Goal: Find specific page/section: Find specific page/section

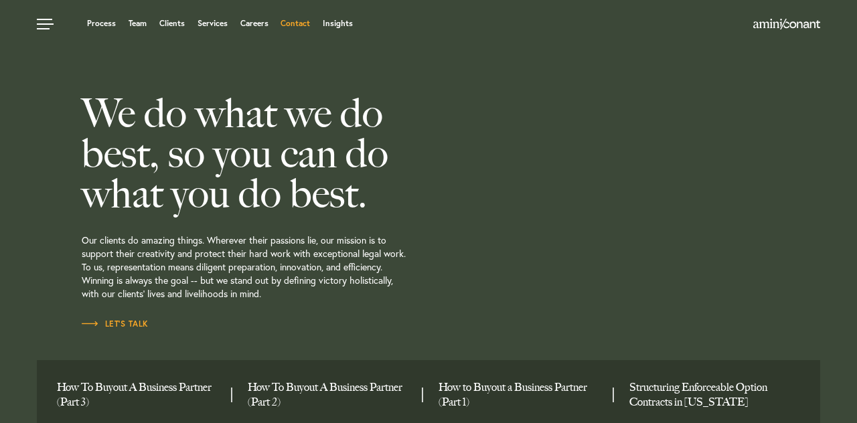
click at [305, 25] on link "Contact" at bounding box center [294, 23] width 29 height 8
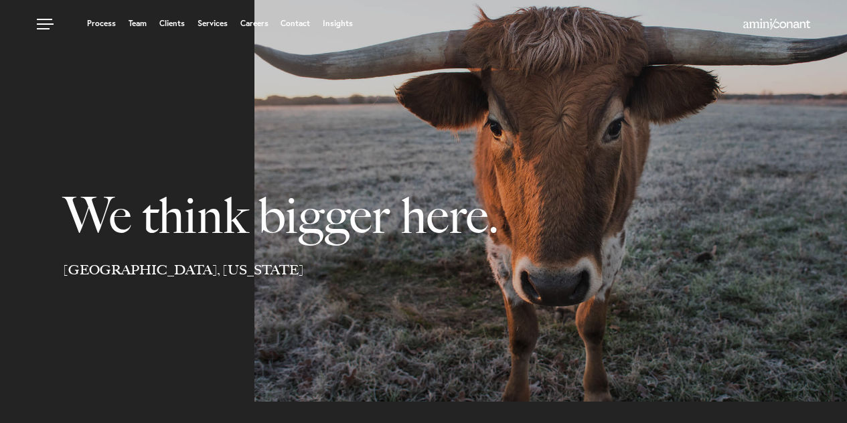
select select "Austin"
select select "Business and Civil Litigation"
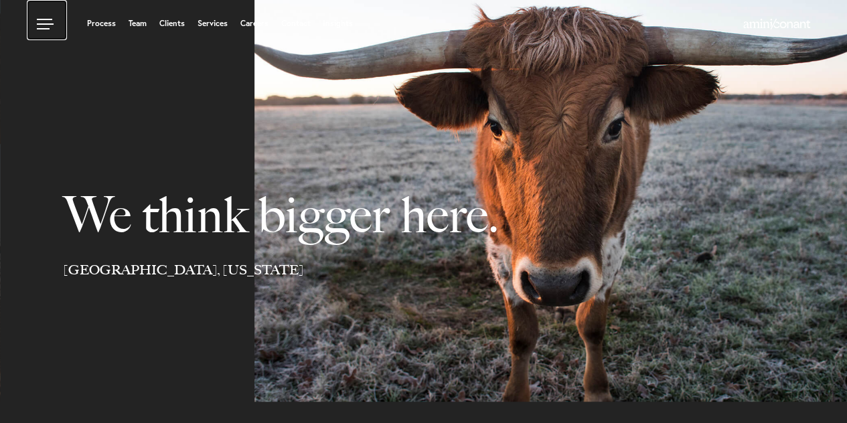
click at [39, 27] on link at bounding box center [47, 20] width 40 height 40
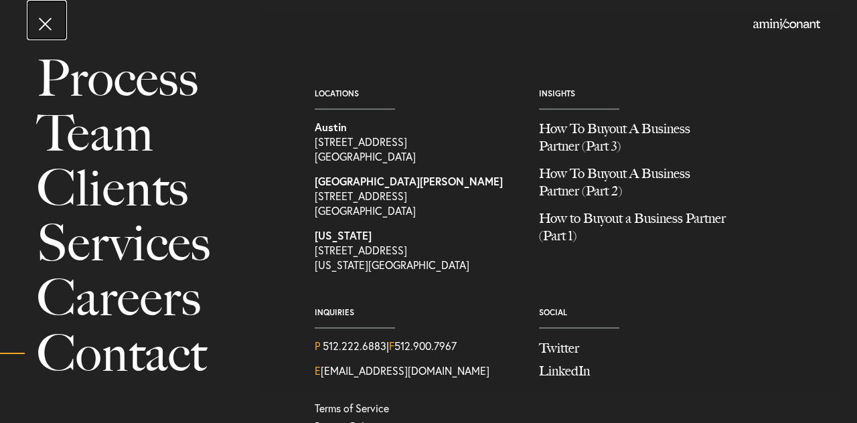
click at [39, 27] on link at bounding box center [47, 20] width 40 height 40
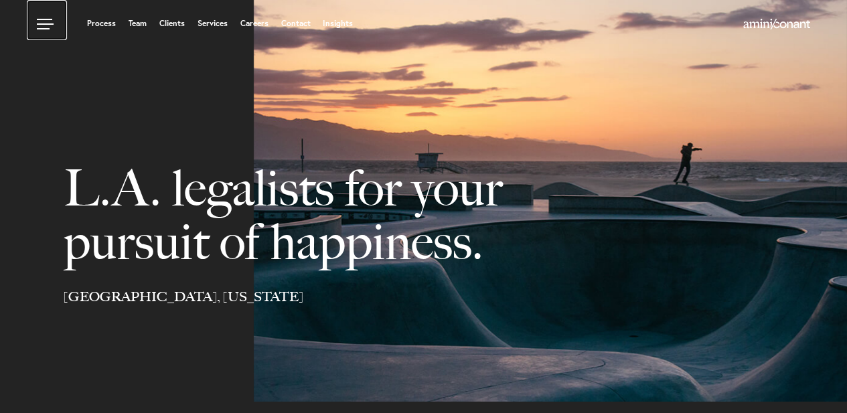
click at [41, 27] on link at bounding box center [47, 20] width 40 height 40
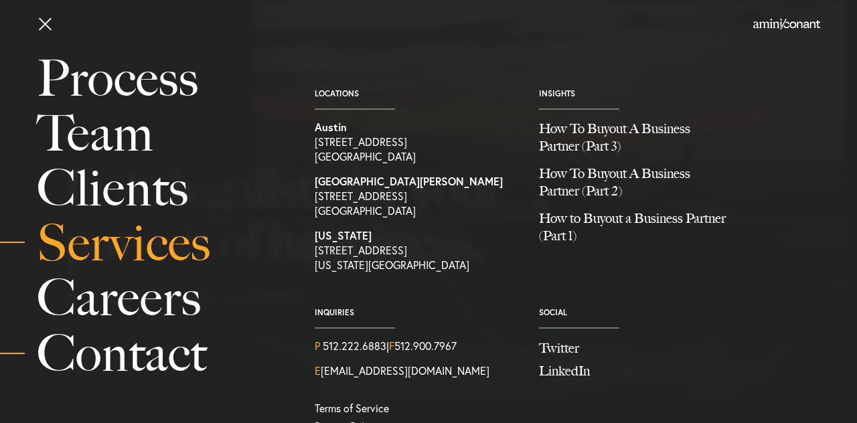
click at [119, 237] on link "Services" at bounding box center [161, 243] width 248 height 55
